Goal: Navigation & Orientation: Find specific page/section

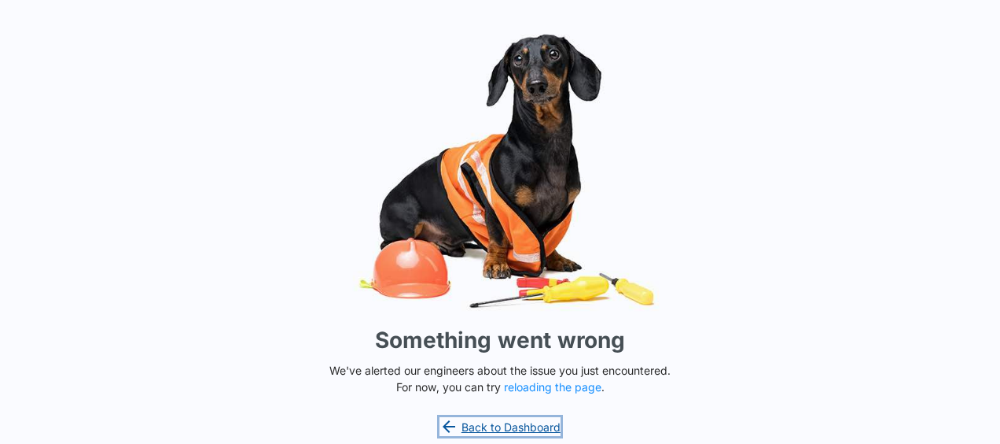
click at [512, 427] on link "Back to Dashboard" at bounding box center [500, 426] width 121 height 19
